Goal: Task Accomplishment & Management: Manage account settings

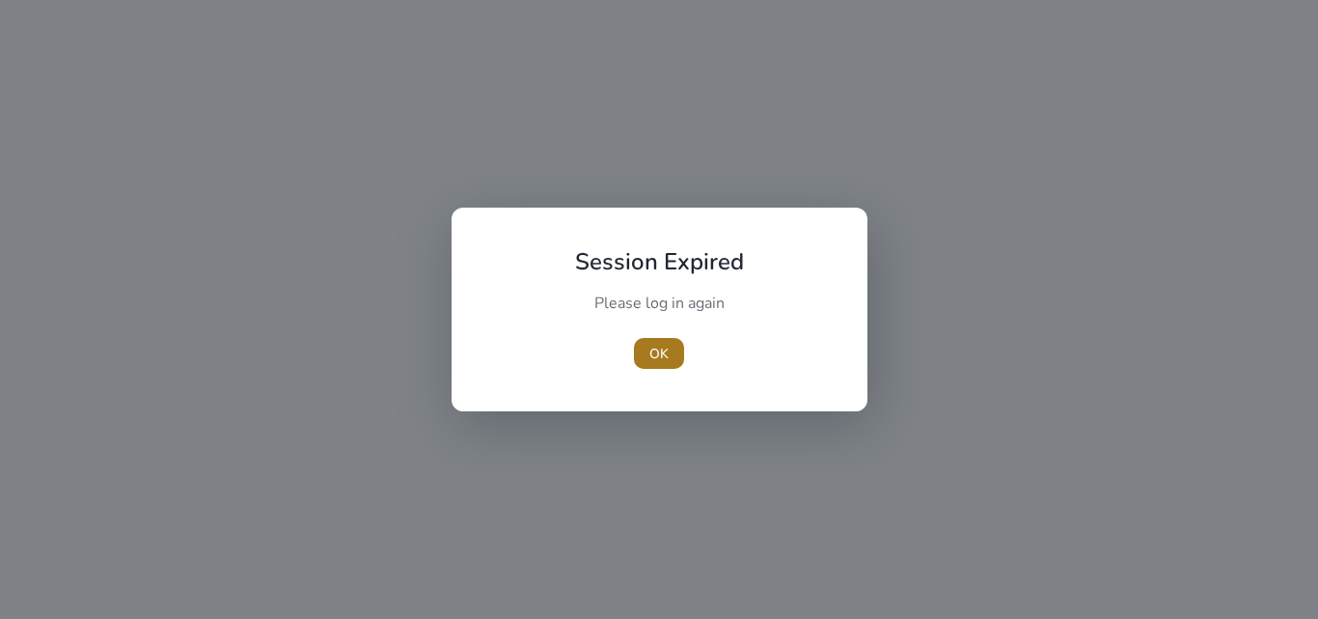
click at [659, 347] on span "OK" at bounding box center [658, 354] width 19 height 20
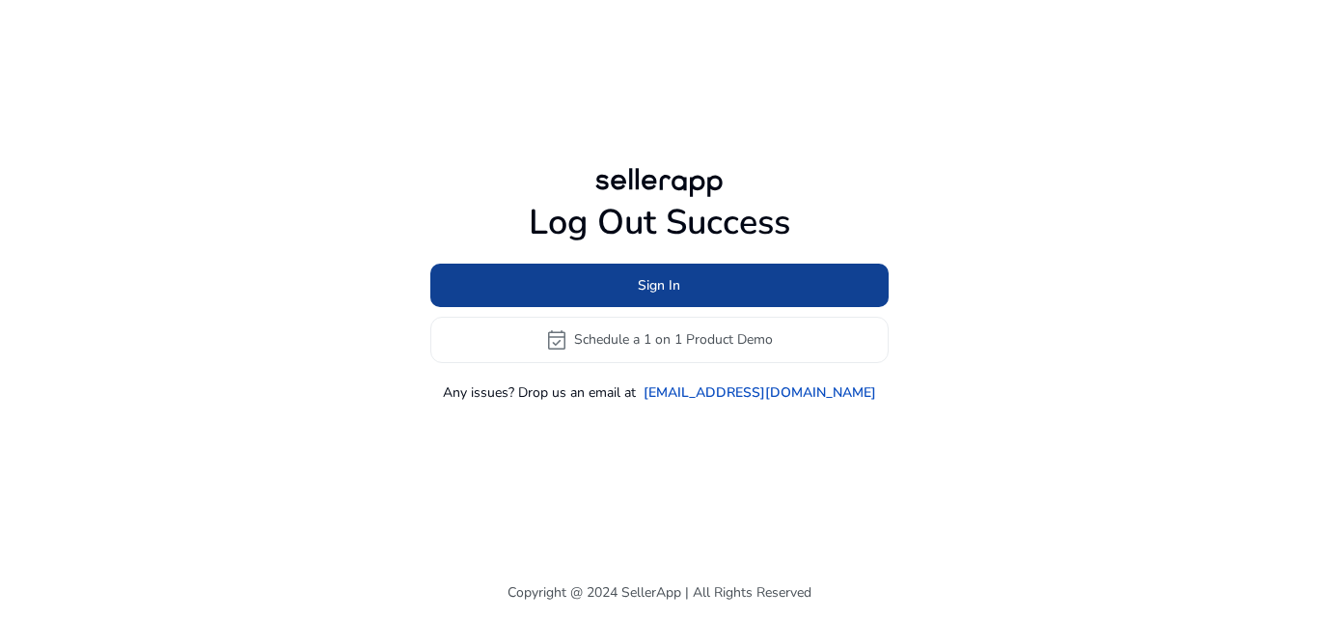
click at [653, 278] on span "Sign In" at bounding box center [659, 285] width 42 height 20
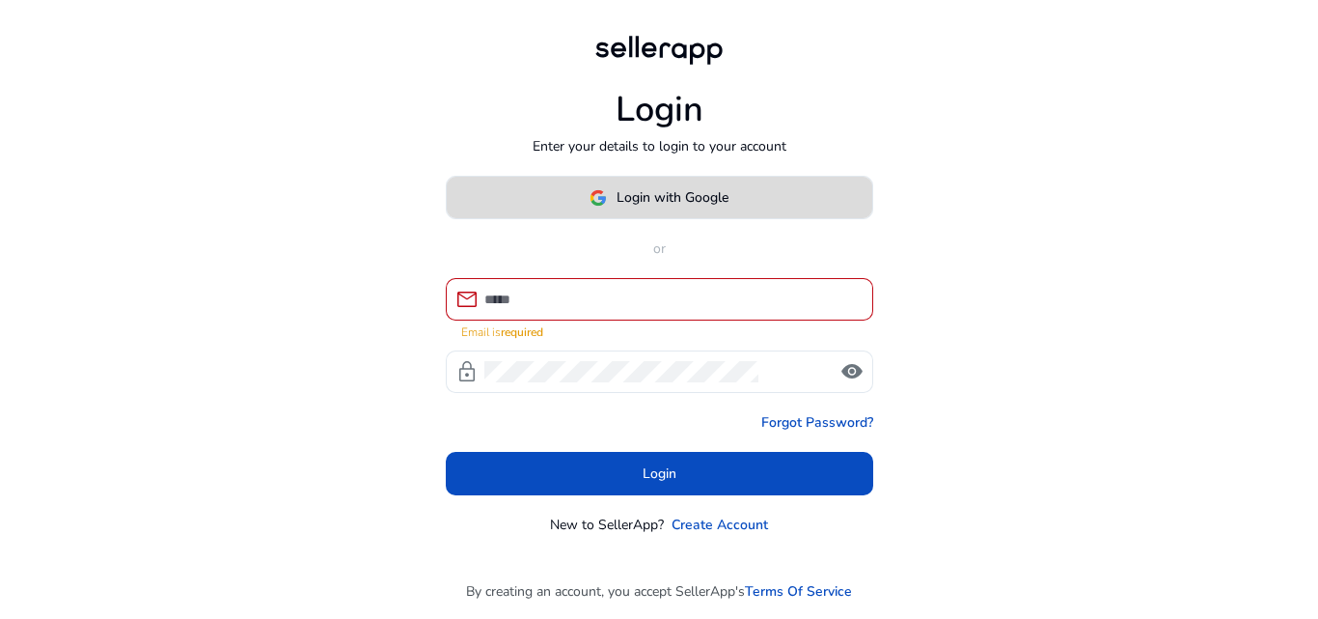
click at [633, 203] on span "Login with Google" at bounding box center [673, 197] width 112 height 20
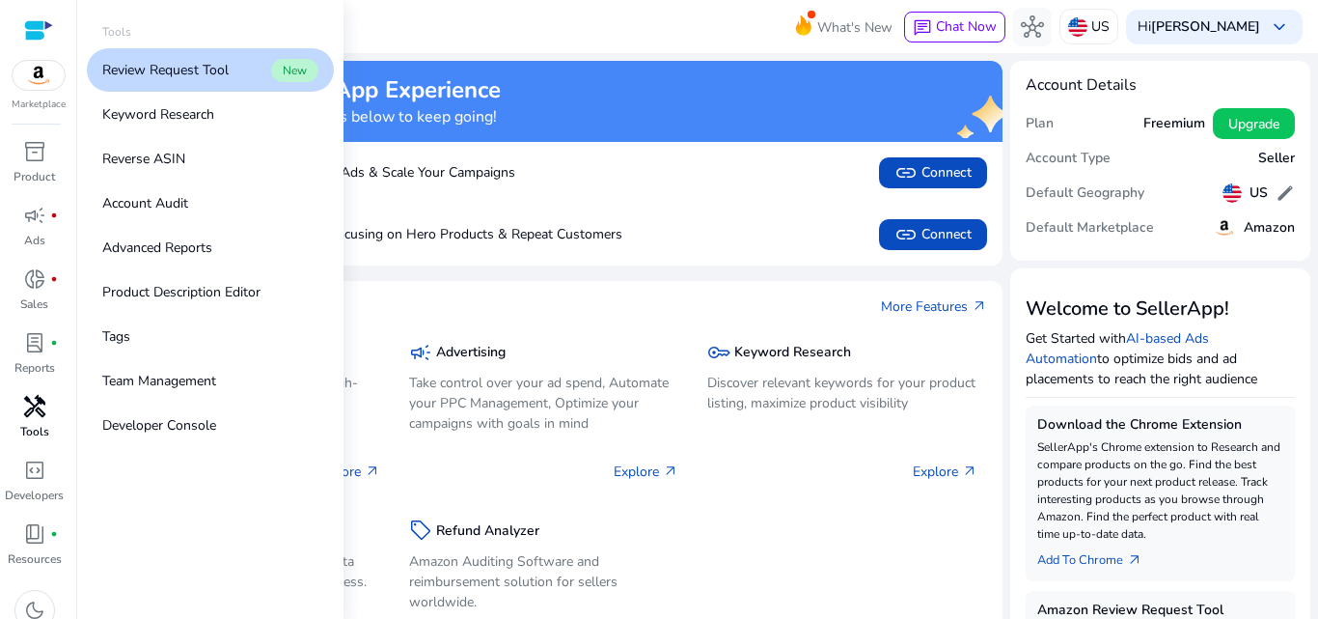
click at [38, 423] on p "Tools" at bounding box center [34, 431] width 29 height 17
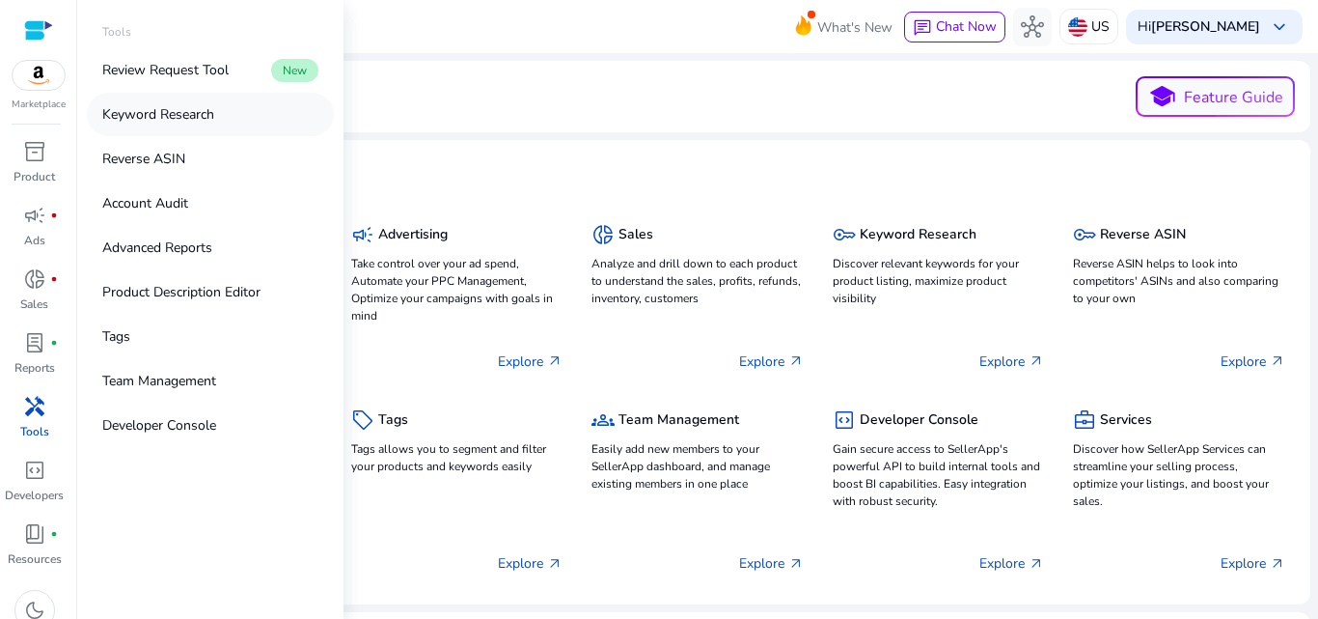
click at [195, 127] on link "Keyword Research" at bounding box center [210, 114] width 247 height 43
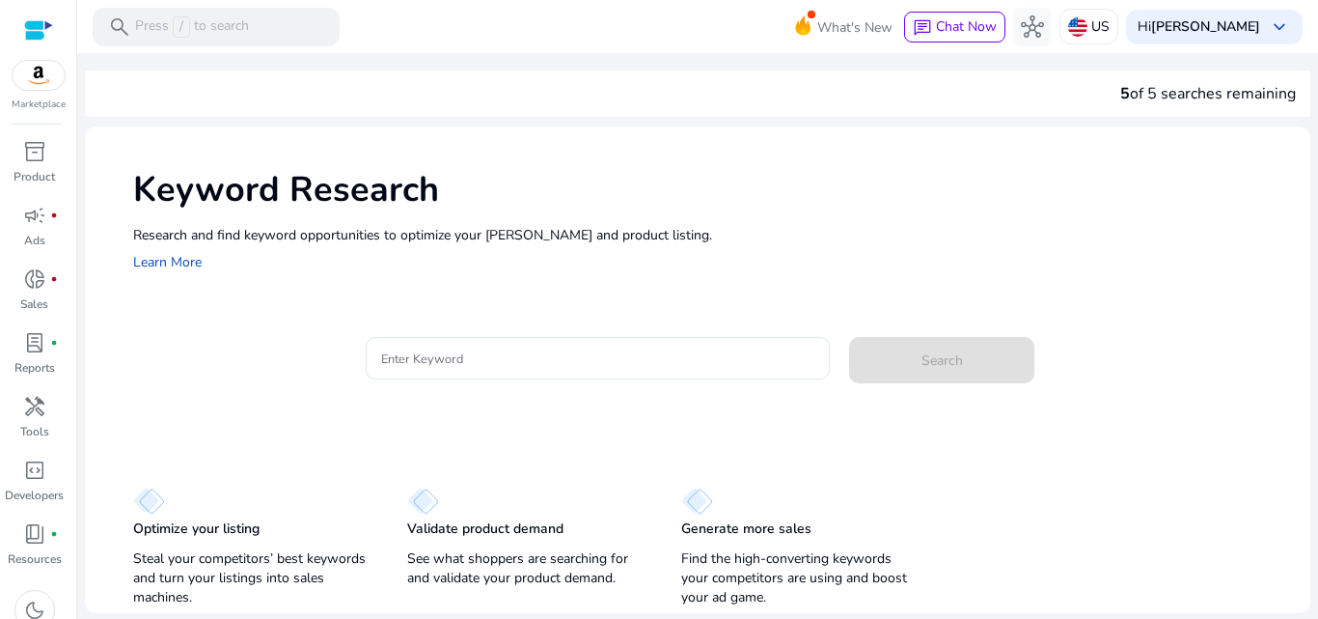
click at [151, 514] on img at bounding box center [149, 500] width 32 height 27
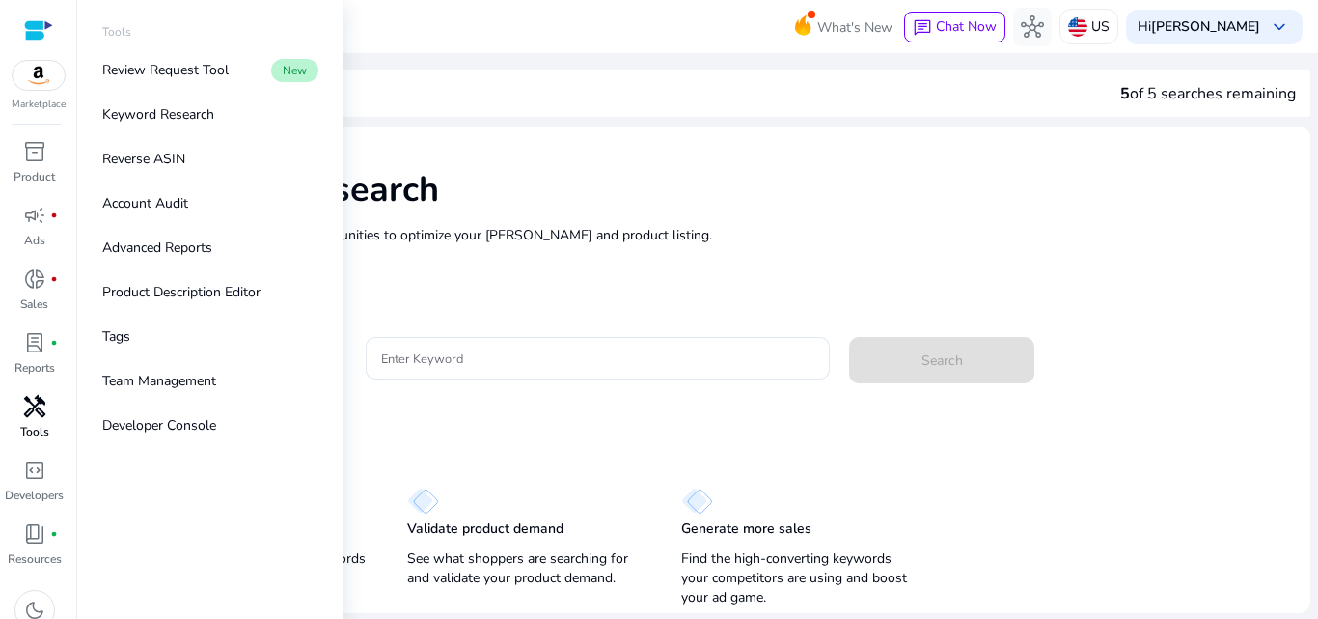
click at [17, 412] on div "handyman" at bounding box center [35, 406] width 54 height 31
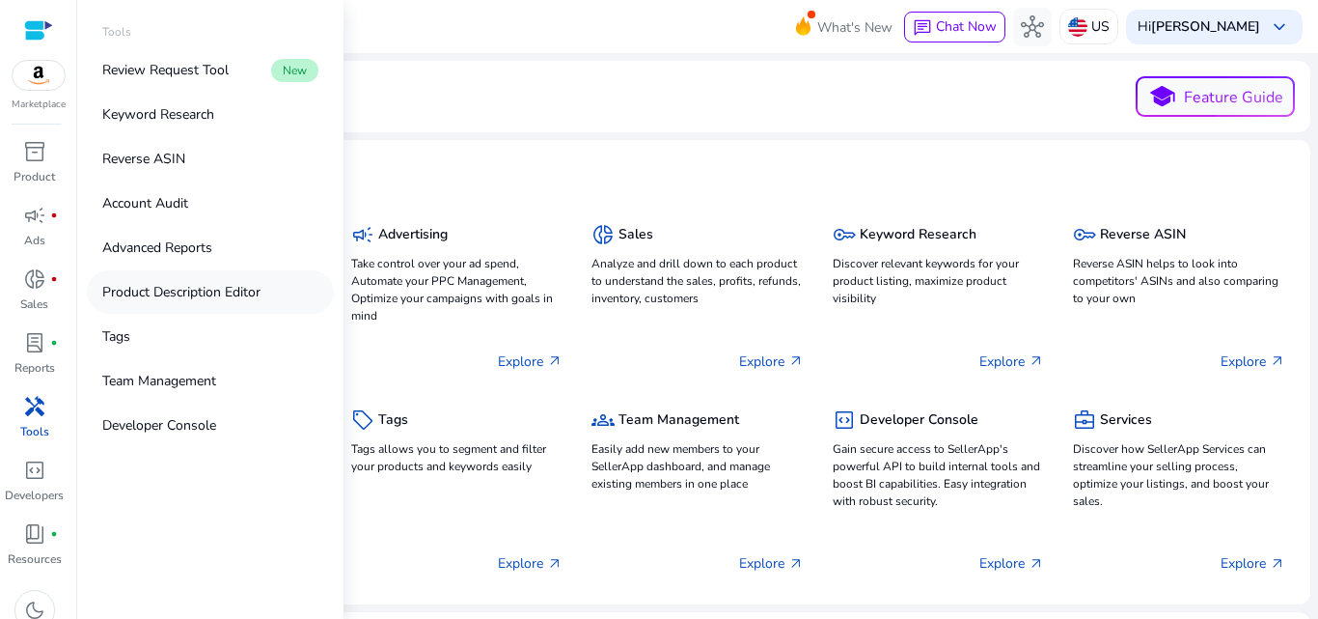
click at [204, 294] on p "Product Description Editor" at bounding box center [181, 292] width 158 height 20
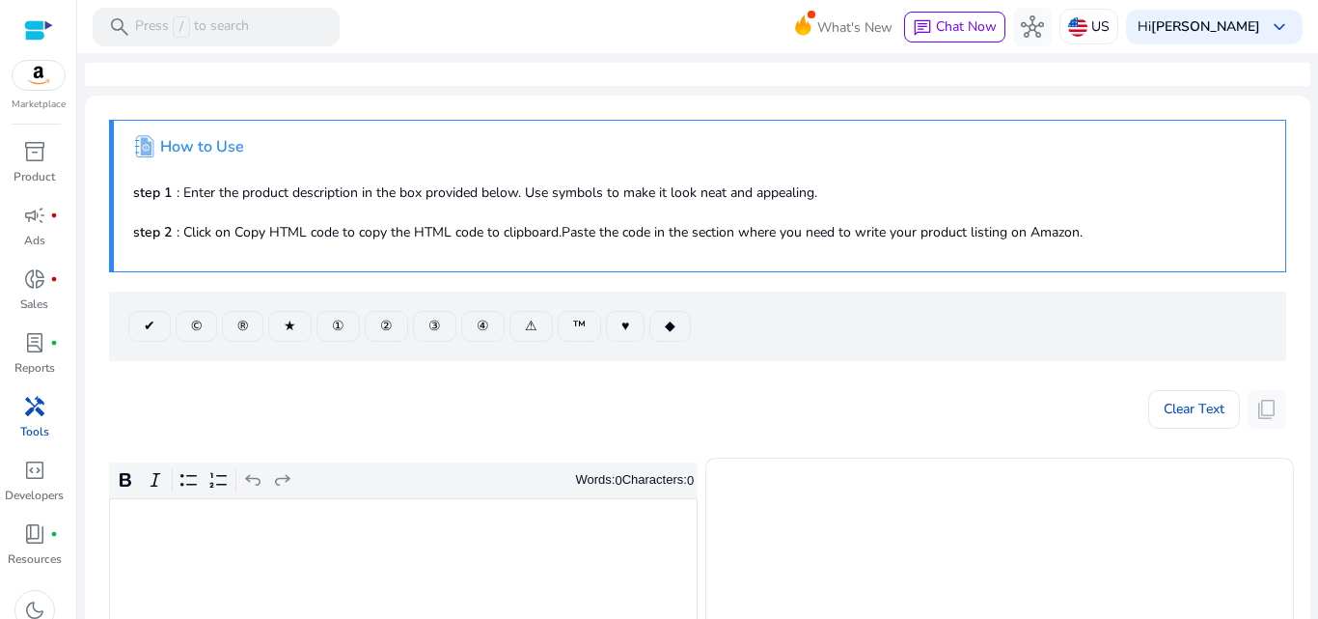
click at [474, 387] on div "Clear Text content_copy" at bounding box center [697, 404] width 1177 height 48
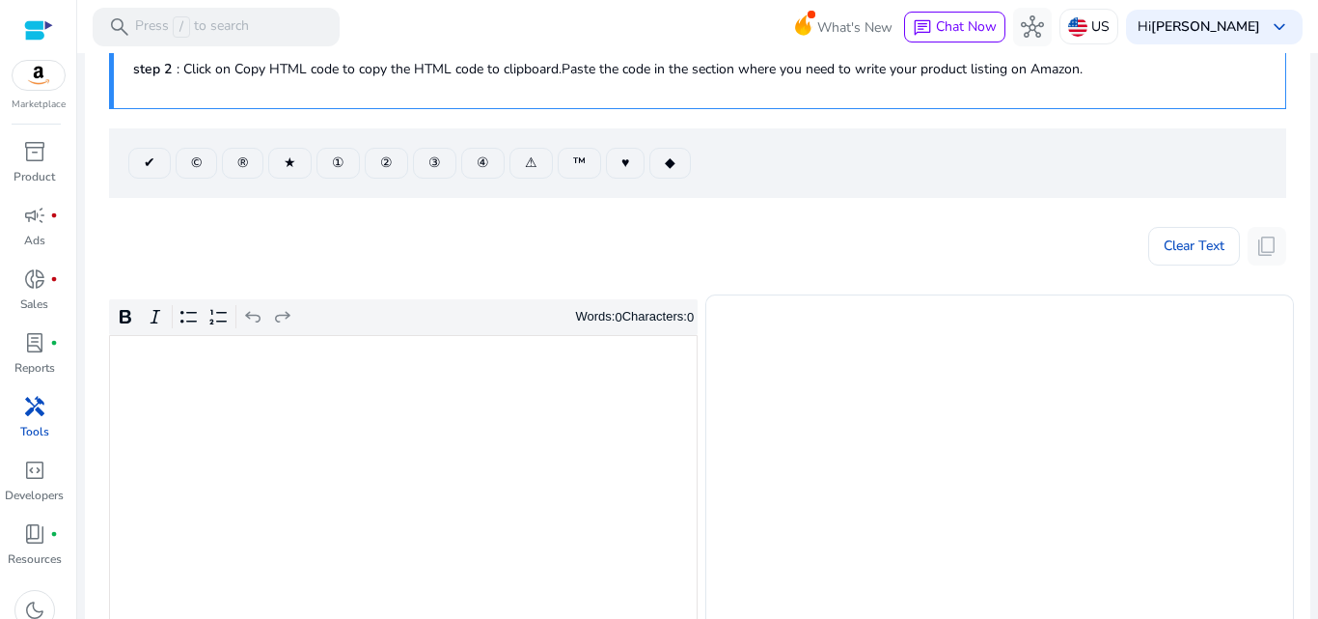
scroll to position [158, 0]
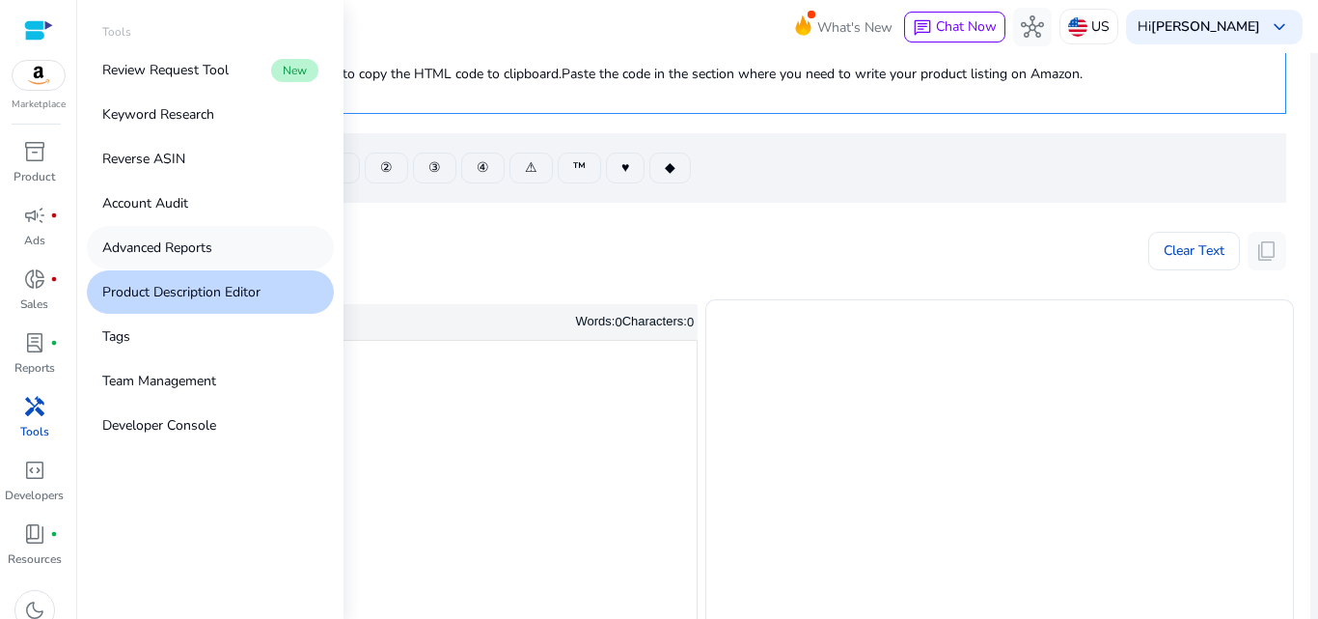
click at [118, 243] on p "Advanced Reports" at bounding box center [157, 247] width 110 height 20
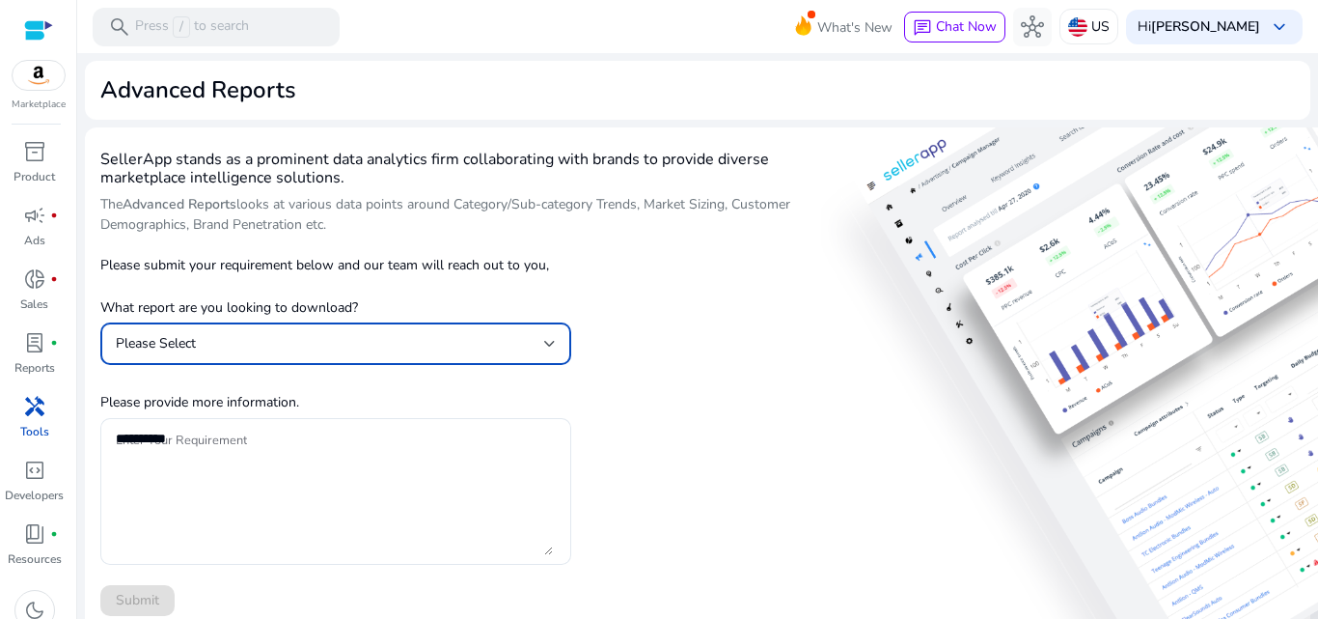
click at [439, 345] on div "Please Select" at bounding box center [330, 343] width 428 height 21
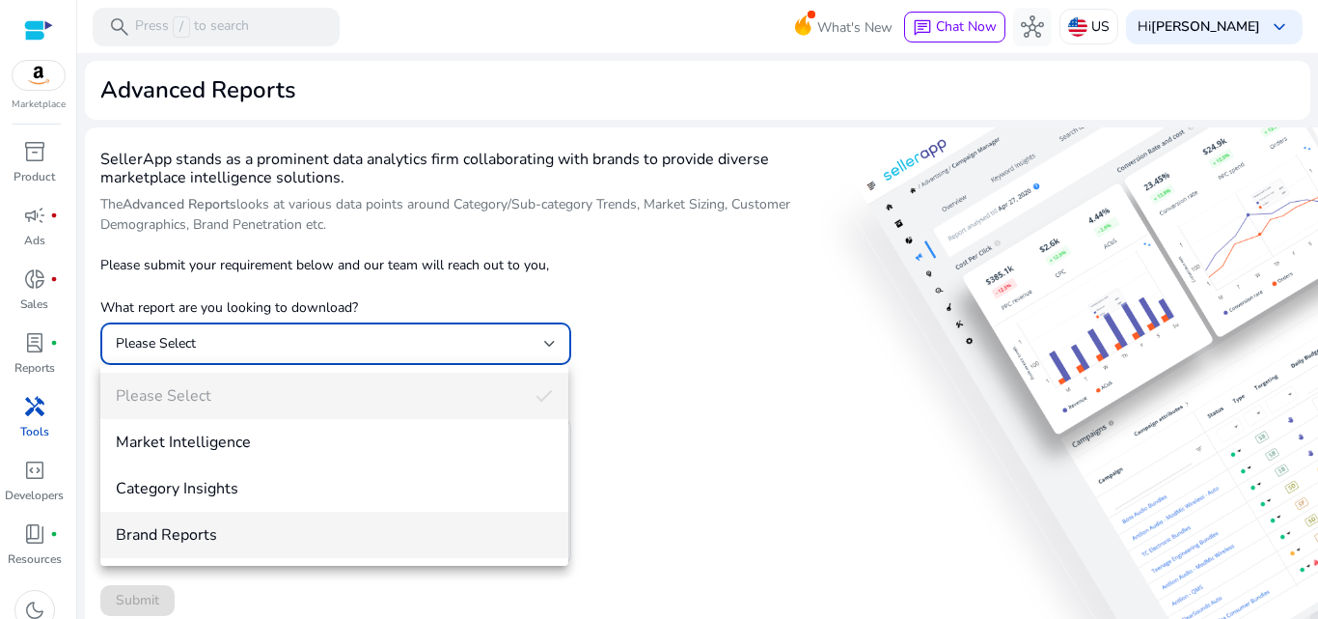
click at [324, 537] on span "Brand Reports" at bounding box center [334, 534] width 437 height 21
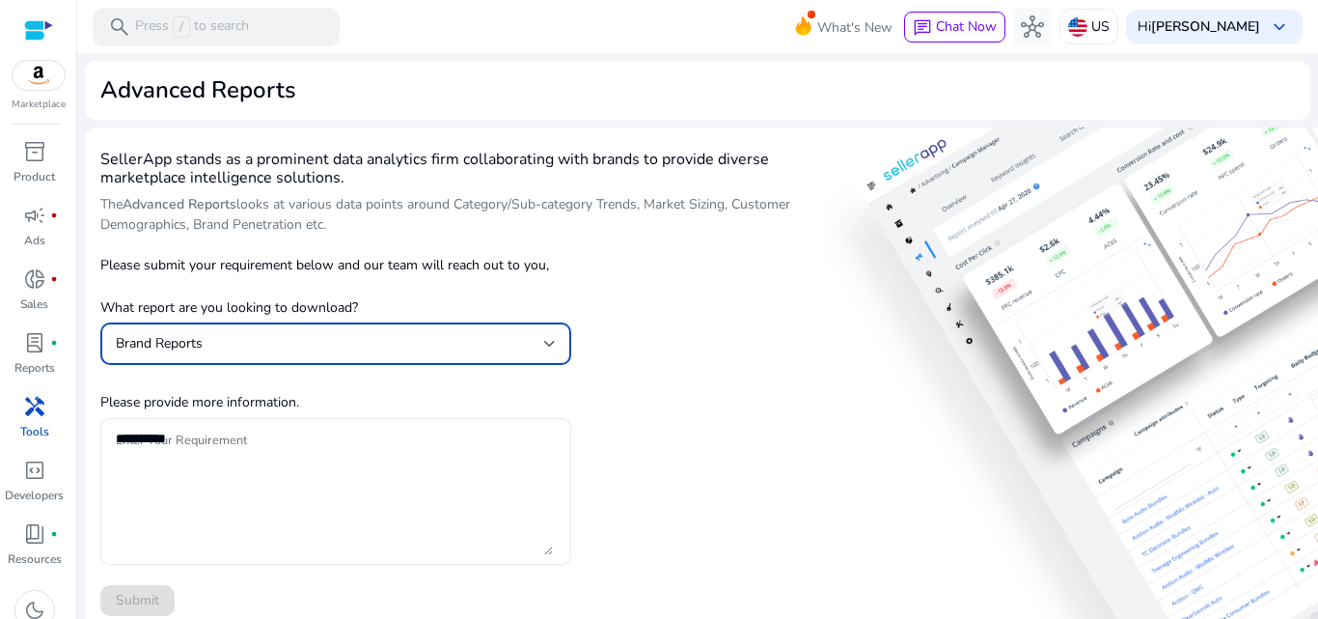
click at [265, 419] on div at bounding box center [336, 491] width 440 height 147
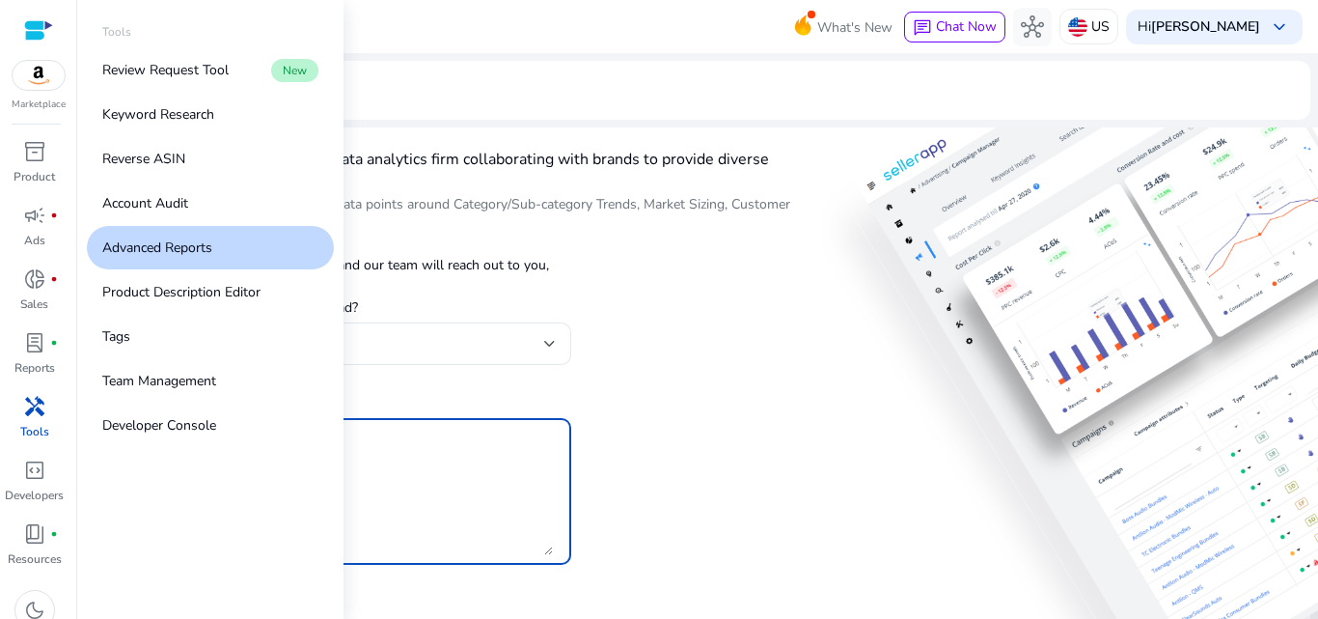
click at [3, 400] on link "handyman Tools" at bounding box center [34, 423] width 69 height 64
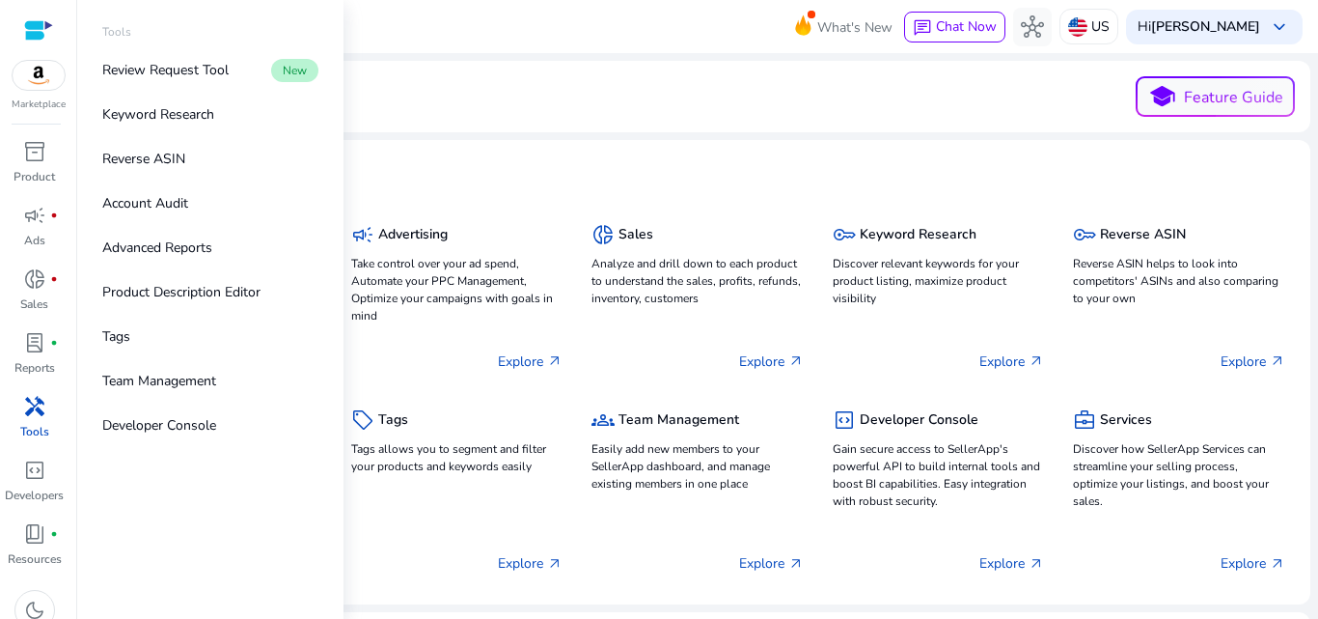
click at [23, 410] on span "handyman" at bounding box center [34, 406] width 23 height 23
click at [177, 123] on p "Keyword Research" at bounding box center [158, 114] width 112 height 20
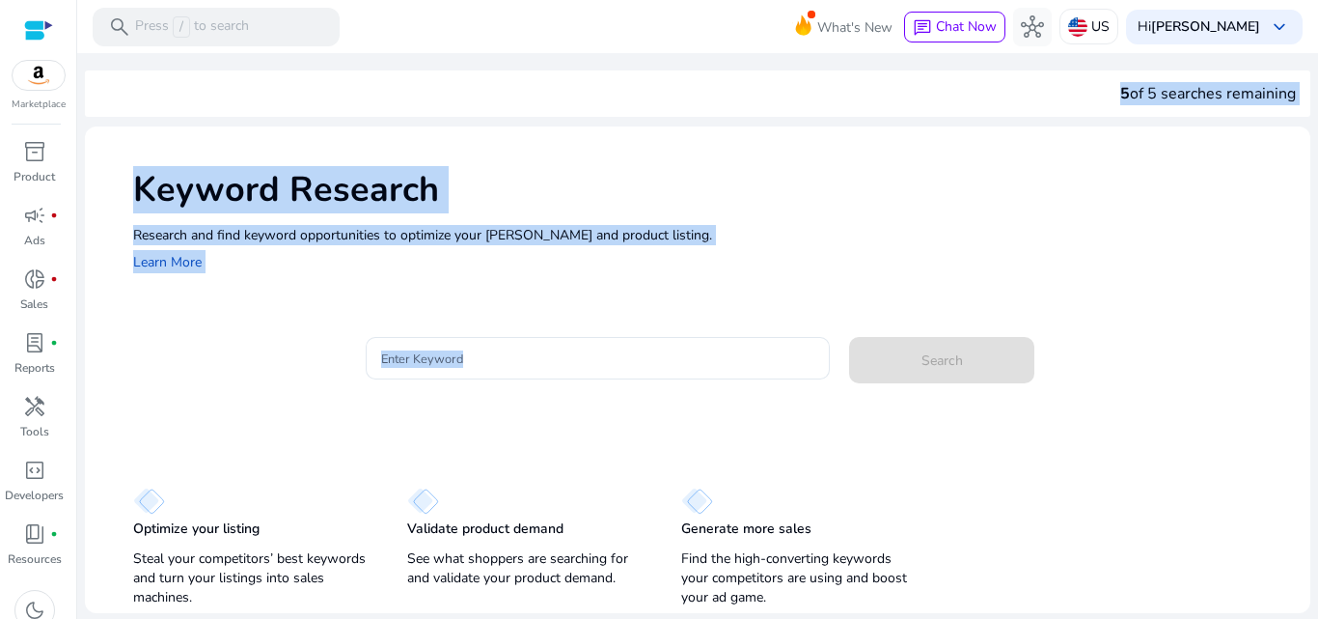
drag, startPoint x: 453, startPoint y: 99, endPoint x: 665, endPoint y: 382, distance: 353.6
click at [665, 382] on div "5 of 5 searches remaining Keyword Research Research and find keyword opportunit…" at bounding box center [697, 333] width 1225 height 560
click at [665, 382] on div at bounding box center [598, 389] width 465 height 20
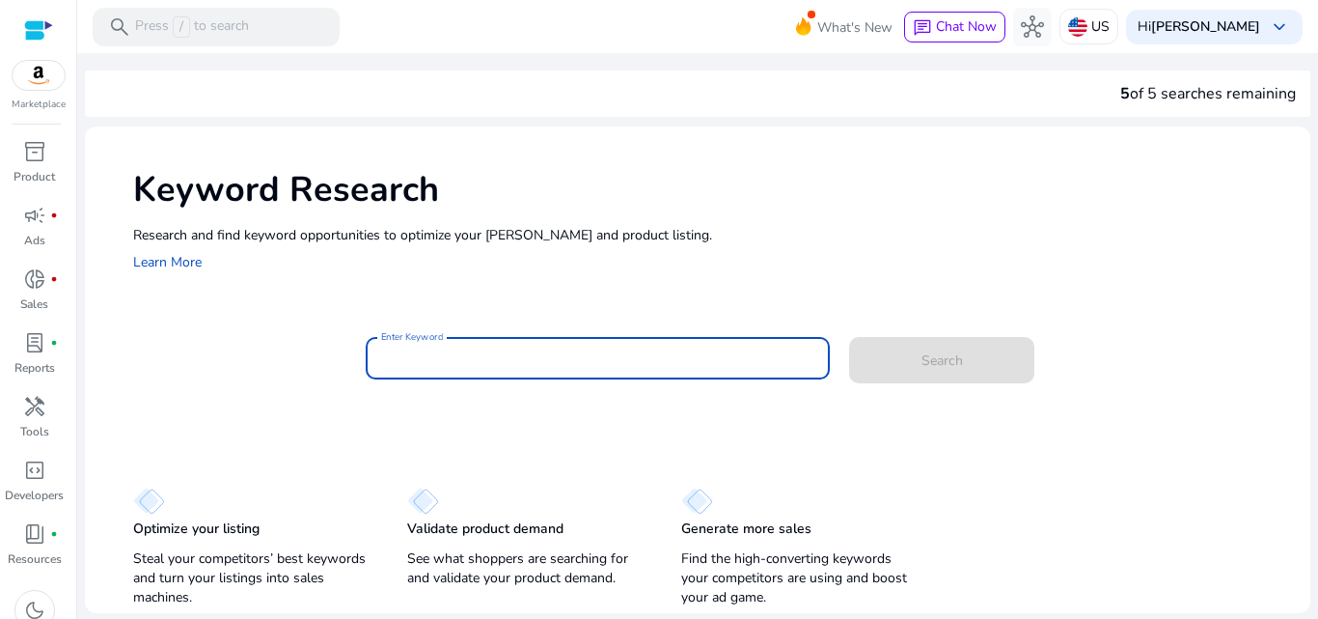
click at [604, 348] on input "Enter Keyword" at bounding box center [598, 357] width 434 height 21
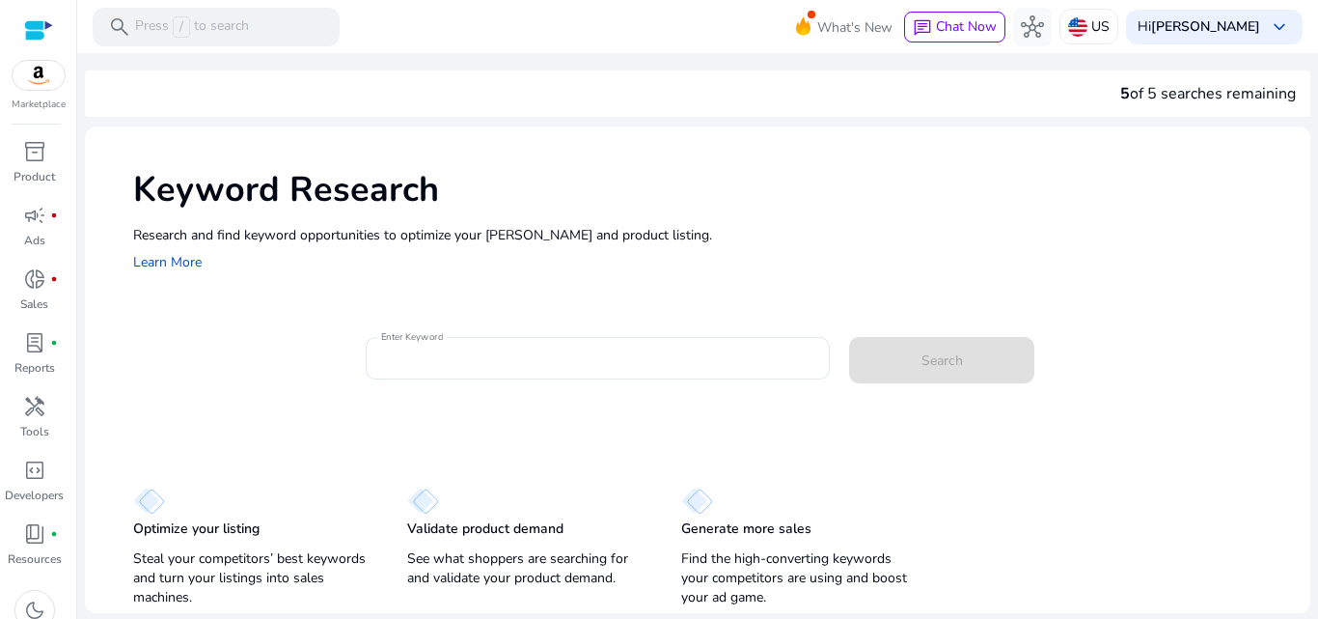
click at [218, 305] on div "Keyword Research Research and find keyword opportunities to optimize your [PERS…" at bounding box center [697, 218] width 1225 height 185
click at [1110, 26] on div "US" at bounding box center [1089, 27] width 59 height 36
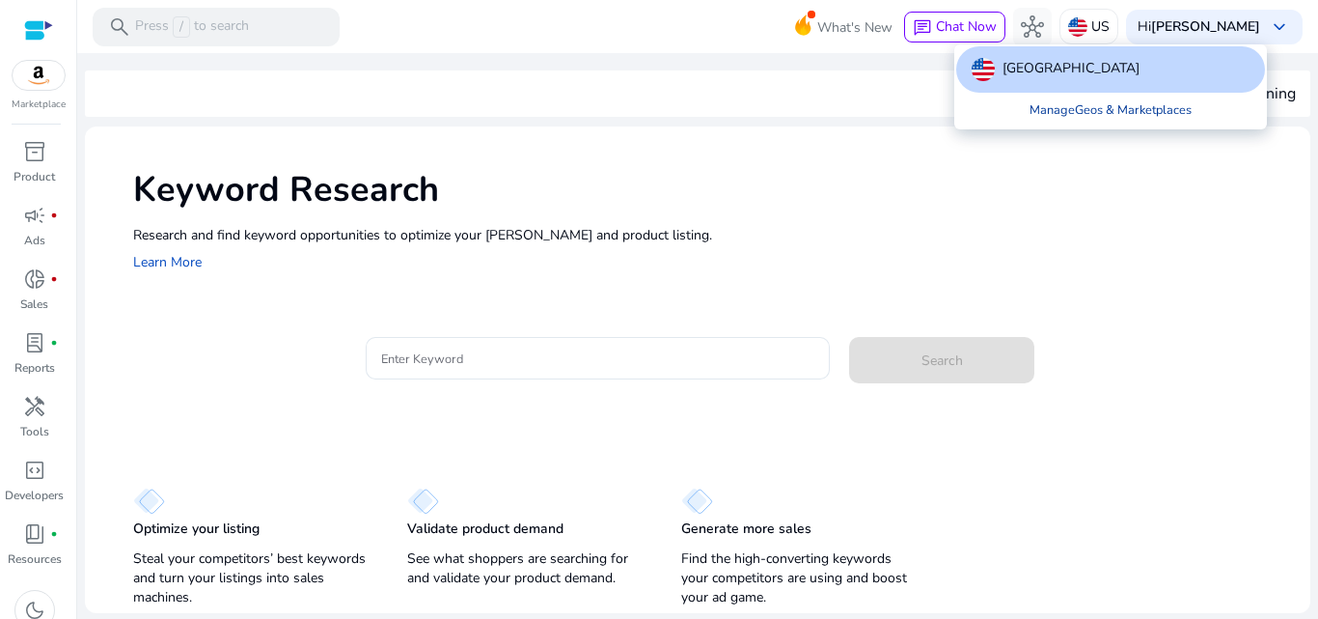
click at [1085, 105] on link "Manage Geos & Marketplaces" at bounding box center [1110, 110] width 193 height 35
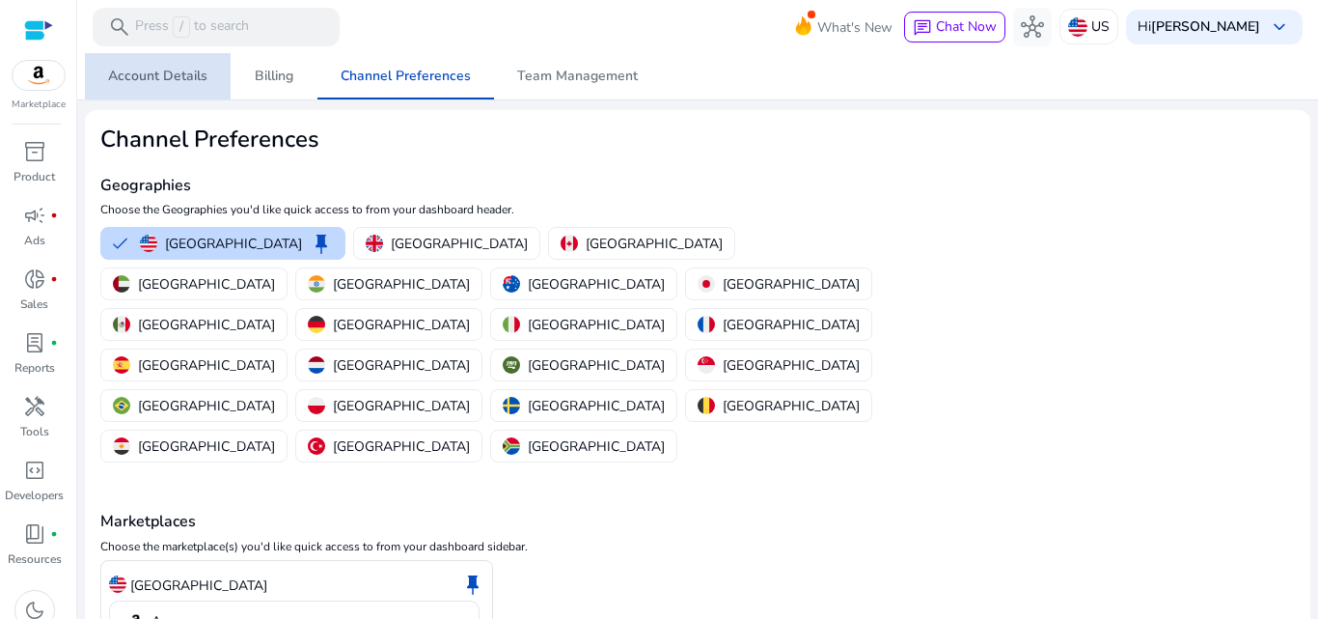
click at [195, 57] on span "Account Details" at bounding box center [157, 76] width 99 height 46
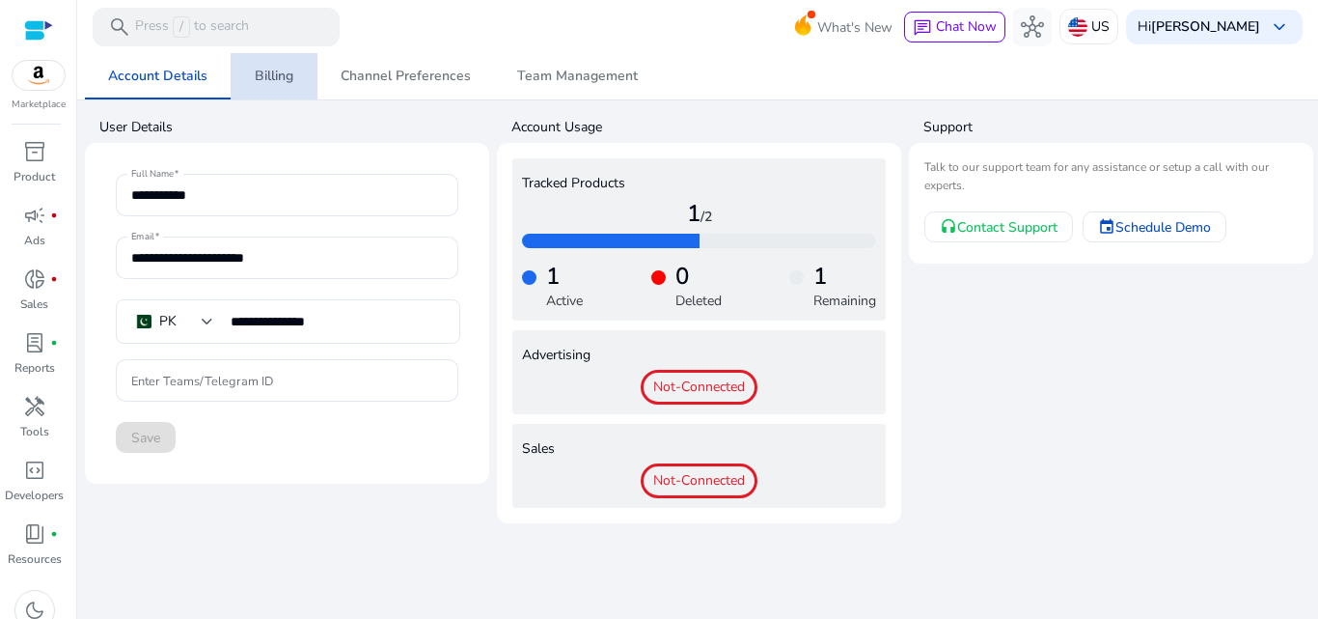
click at [265, 66] on span "Billing" at bounding box center [274, 76] width 39 height 46
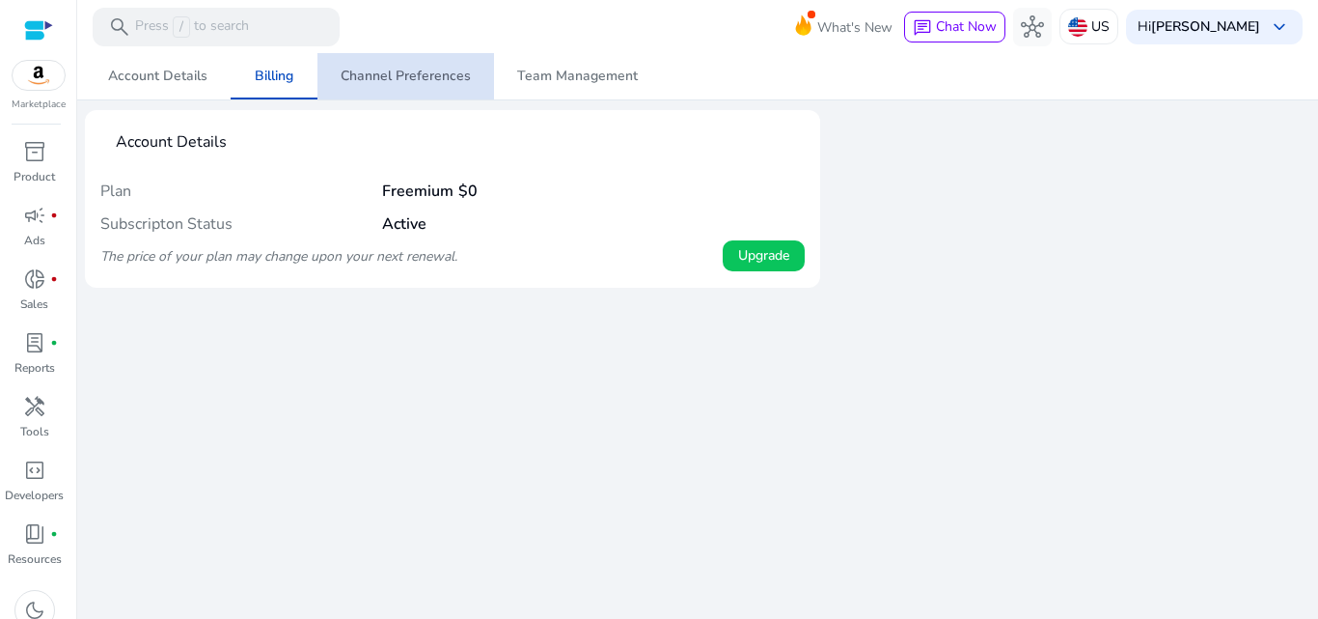
click at [416, 71] on span "Channel Preferences" at bounding box center [406, 76] width 130 height 14
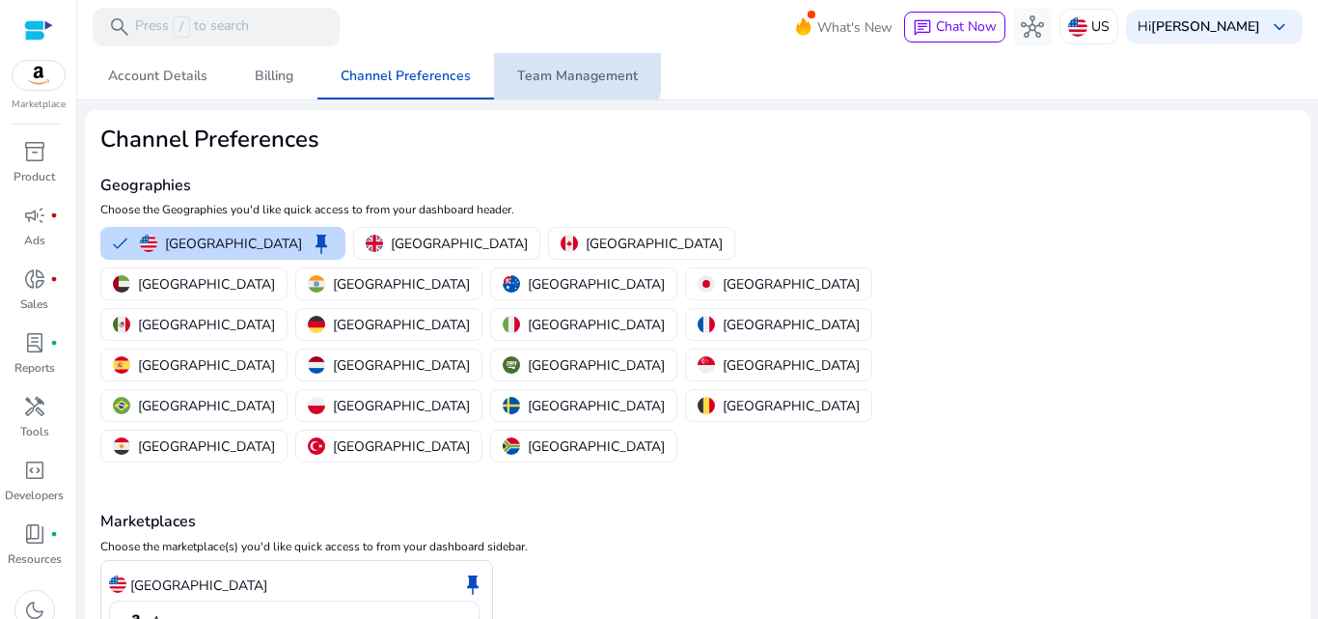
click at [540, 65] on span "Team Management" at bounding box center [577, 76] width 121 height 46
